Goal: Go to known website: Go to known website

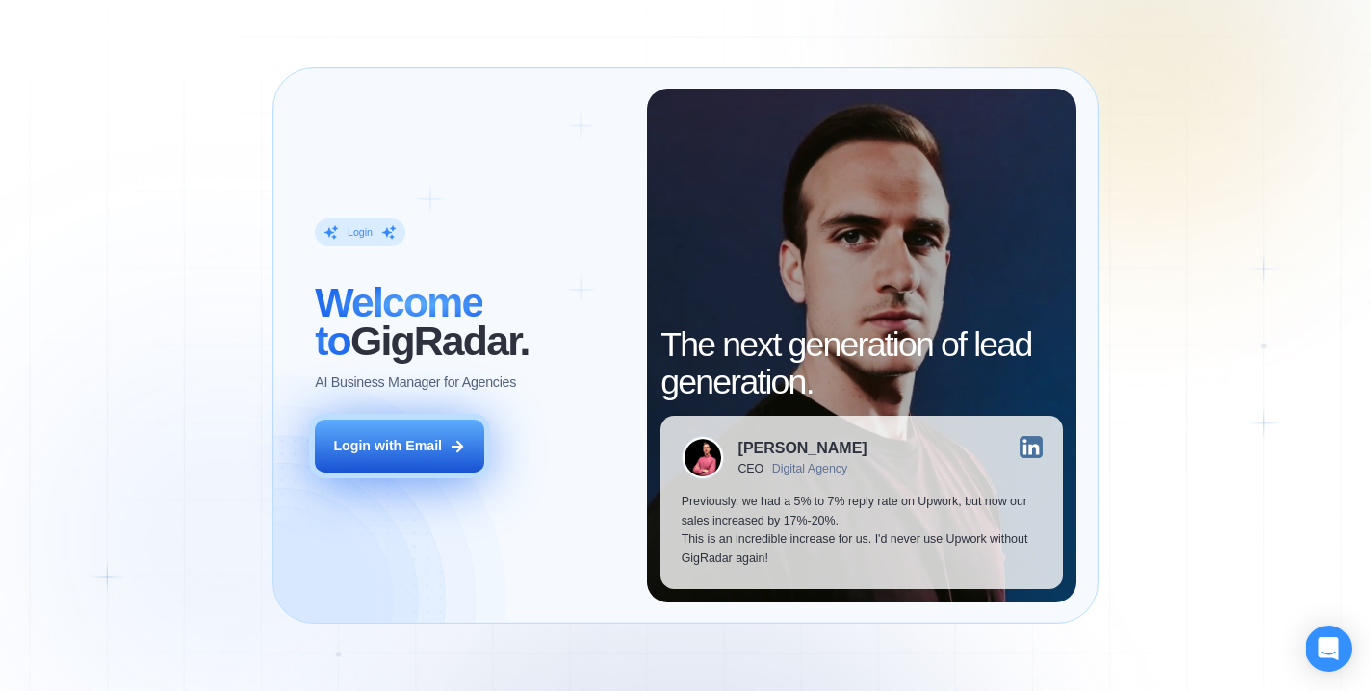
click at [417, 450] on div "Login with Email" at bounding box center [387, 446] width 109 height 19
